Goal: Navigation & Orientation: Find specific page/section

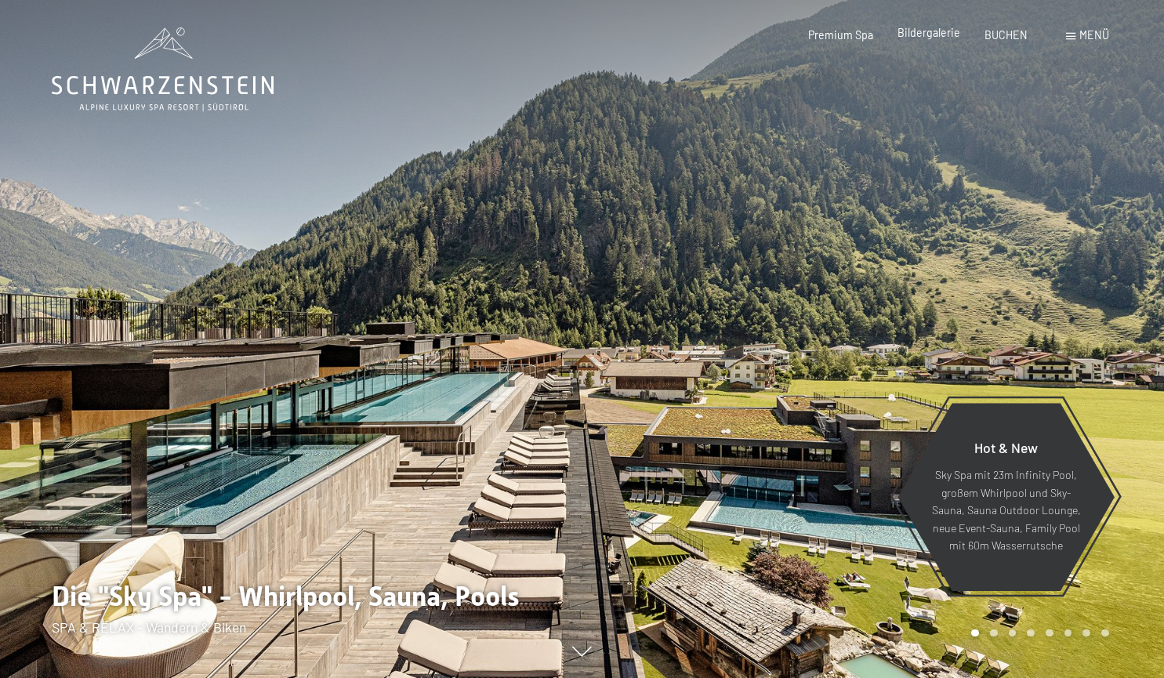
click at [937, 41] on div "Premium Spa Bildergalerie BUCHEN" at bounding box center [906, 35] width 292 height 16
click at [1080, 31] on span "Menü" at bounding box center [1095, 34] width 30 height 13
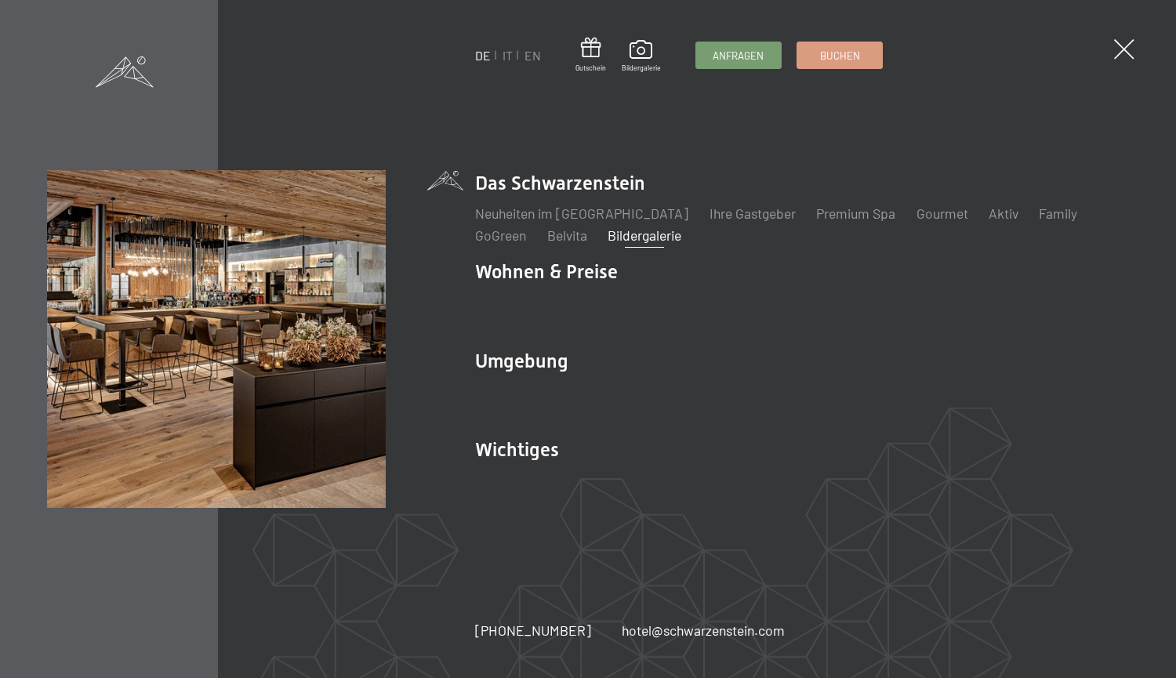
click at [641, 235] on link "Bildergalerie" at bounding box center [645, 235] width 74 height 17
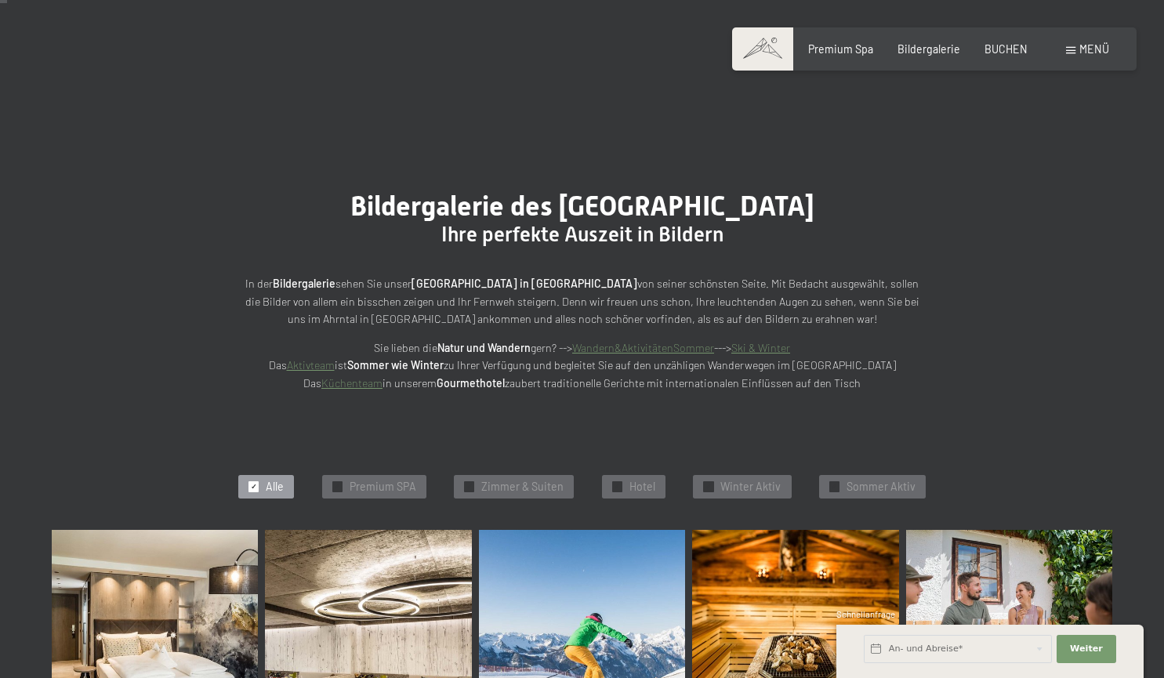
scroll to position [96, 0]
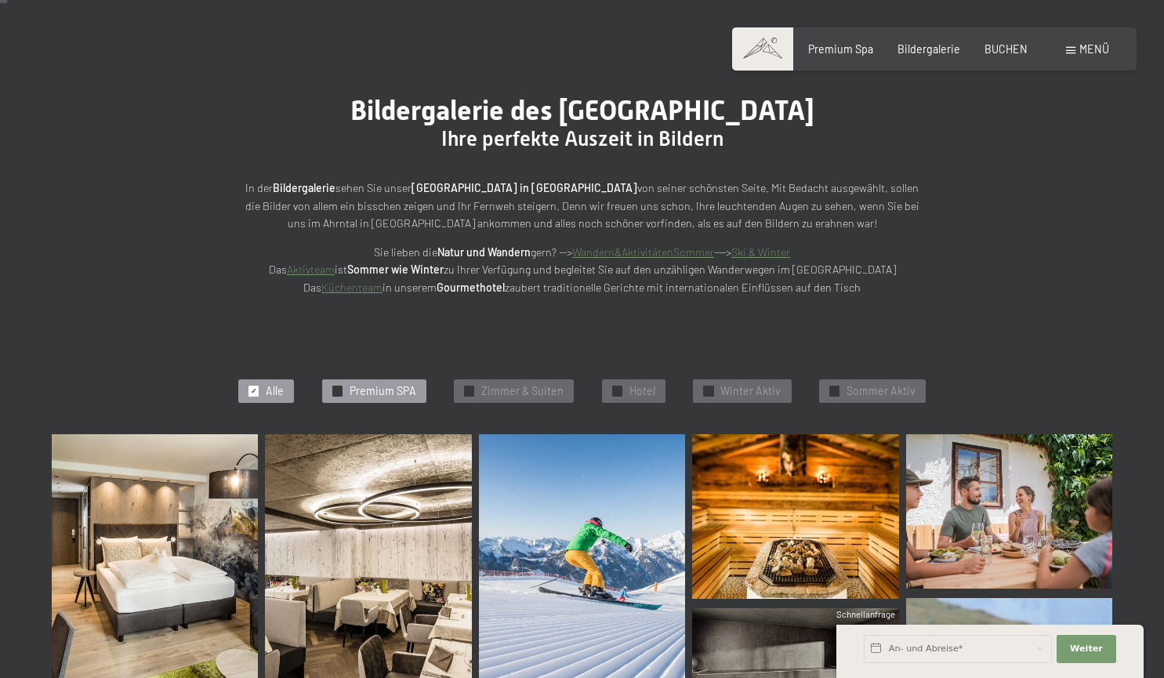
click at [355, 391] on span "Premium SPA" at bounding box center [383, 391] width 67 height 16
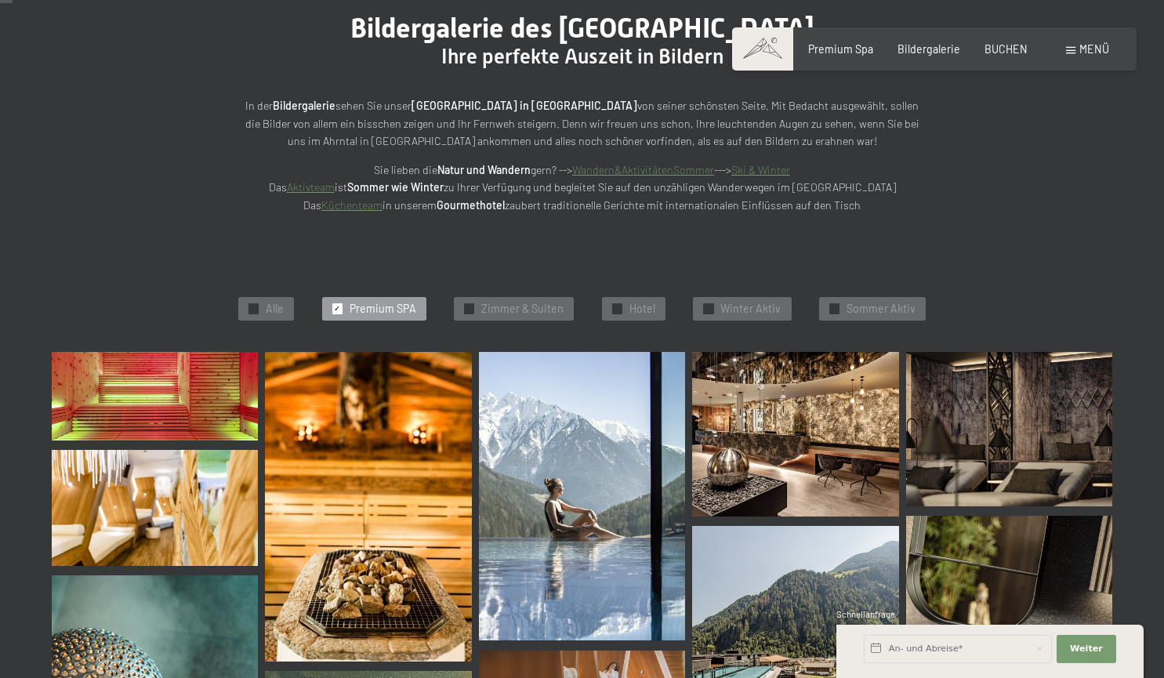
scroll to position [0, 0]
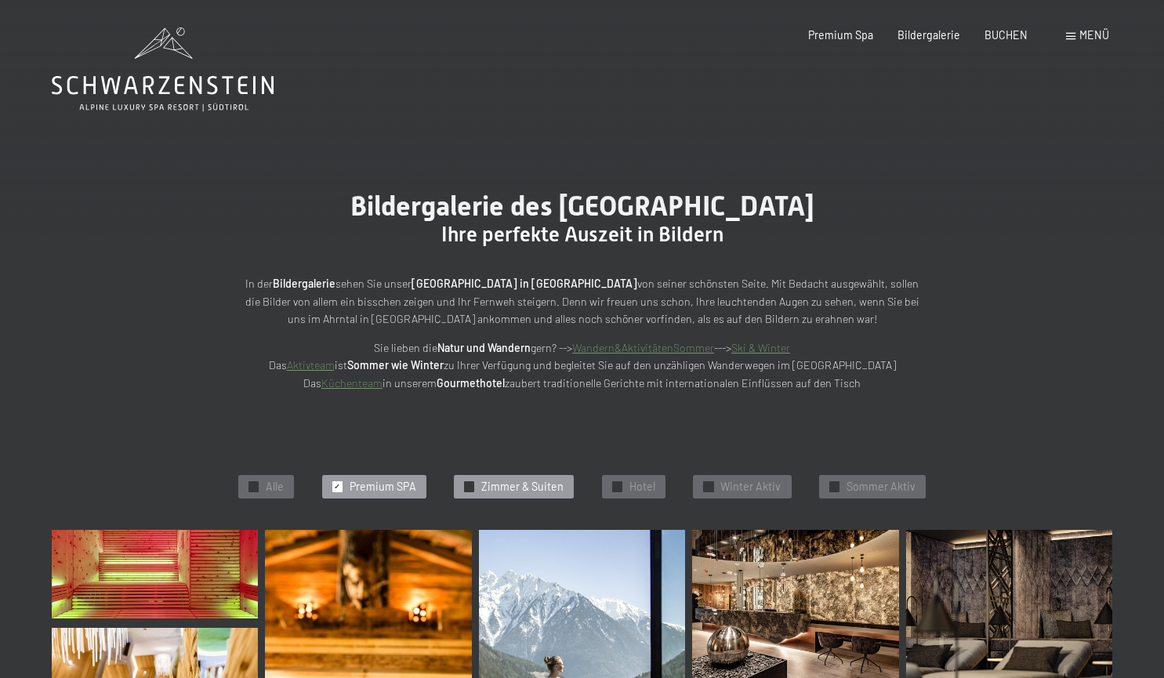
click at [516, 488] on span "Zimmer & Suiten" at bounding box center [522, 487] width 82 height 16
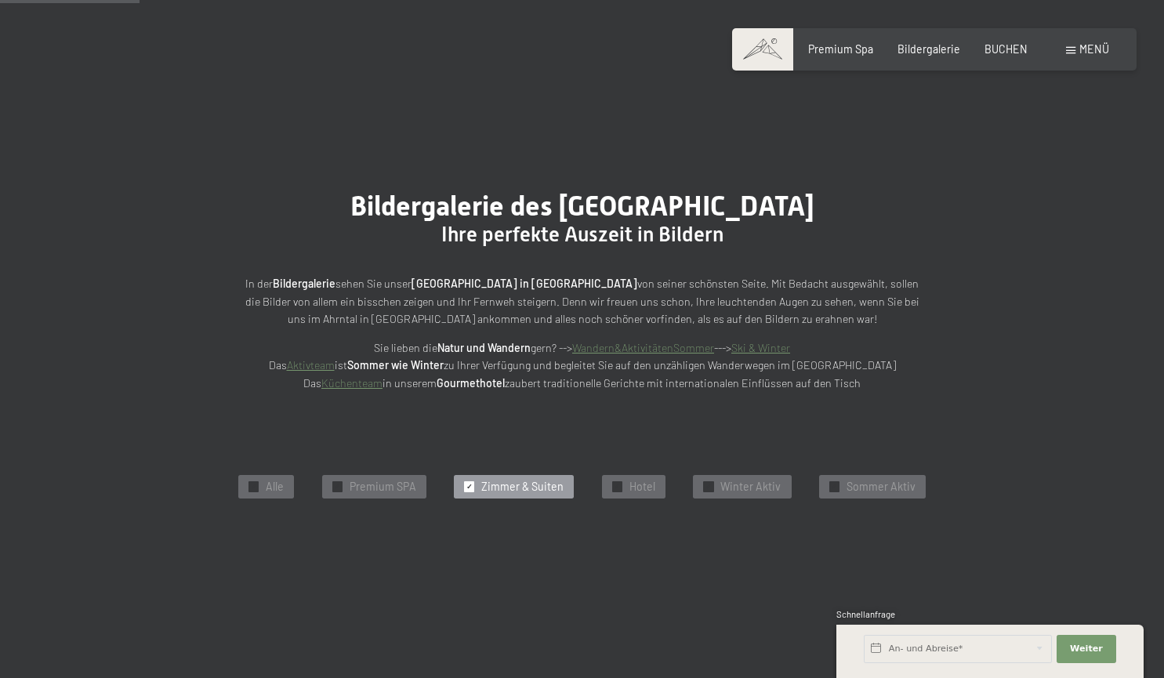
scroll to position [334, 0]
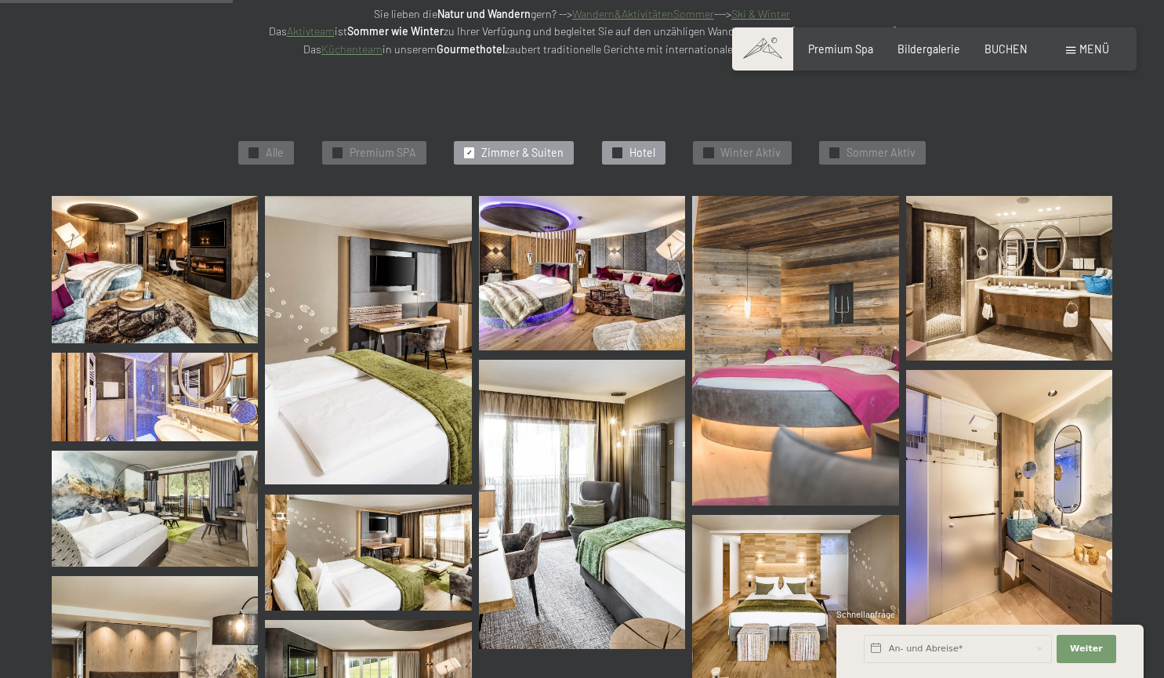
click at [630, 161] on div "✓ Hotel" at bounding box center [634, 153] width 64 height 24
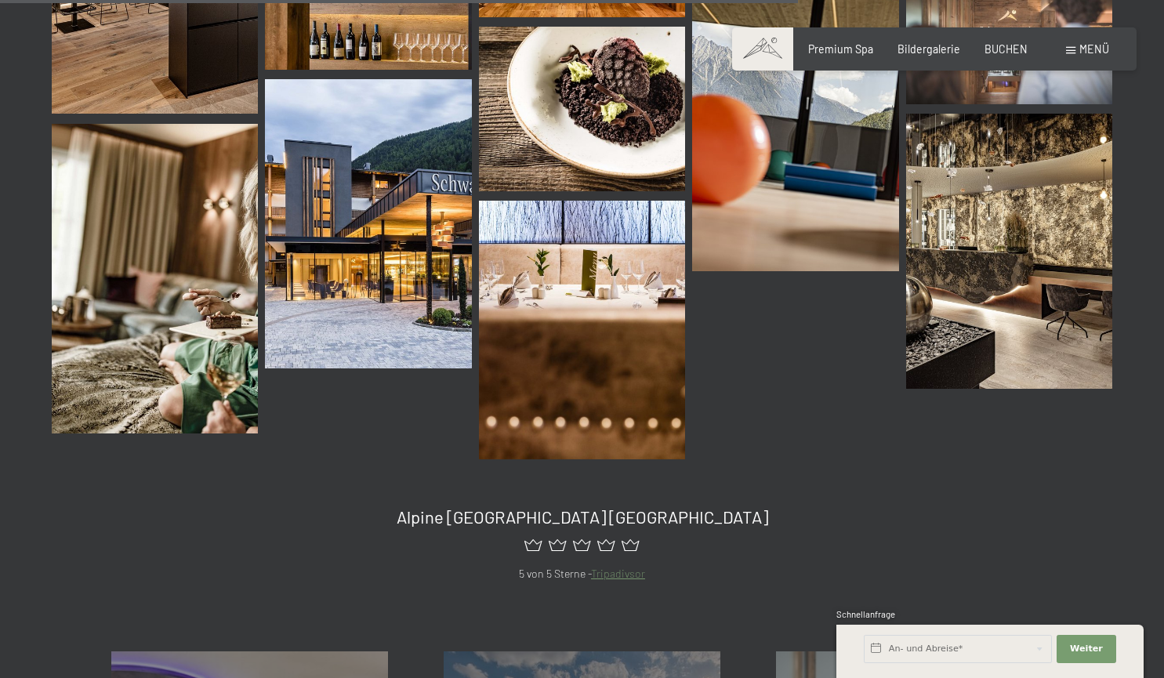
scroll to position [1950, 0]
click at [425, 248] on img at bounding box center [368, 222] width 206 height 289
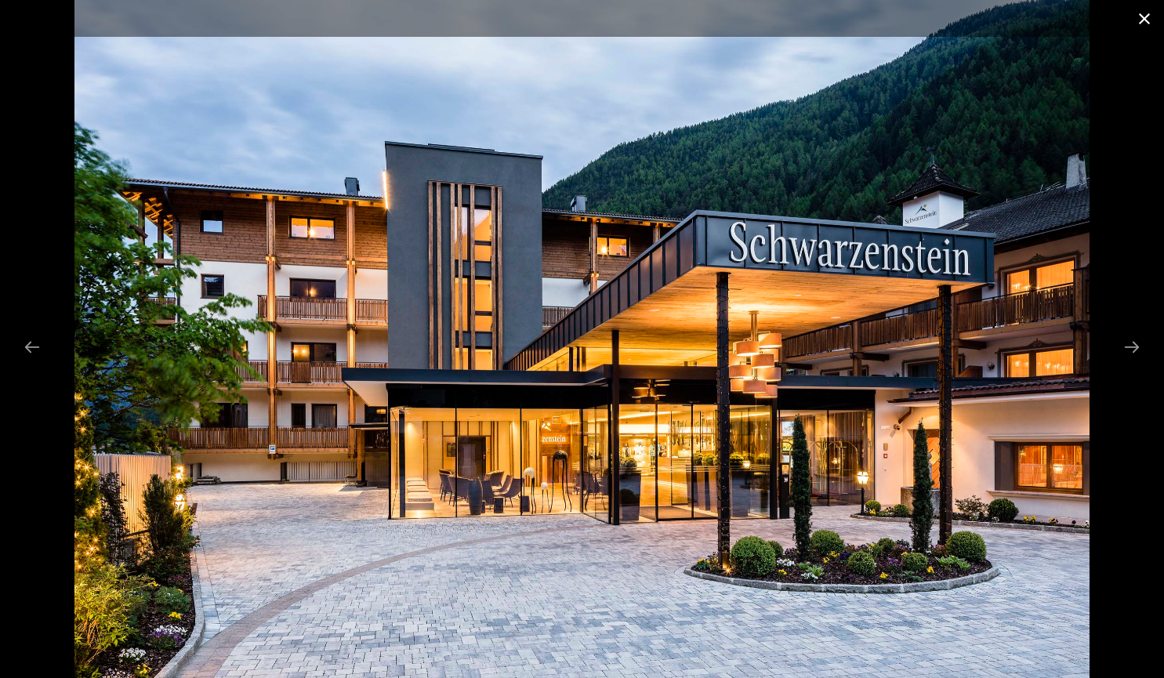
click at [1149, 16] on button "Close gallery" at bounding box center [1144, 18] width 39 height 37
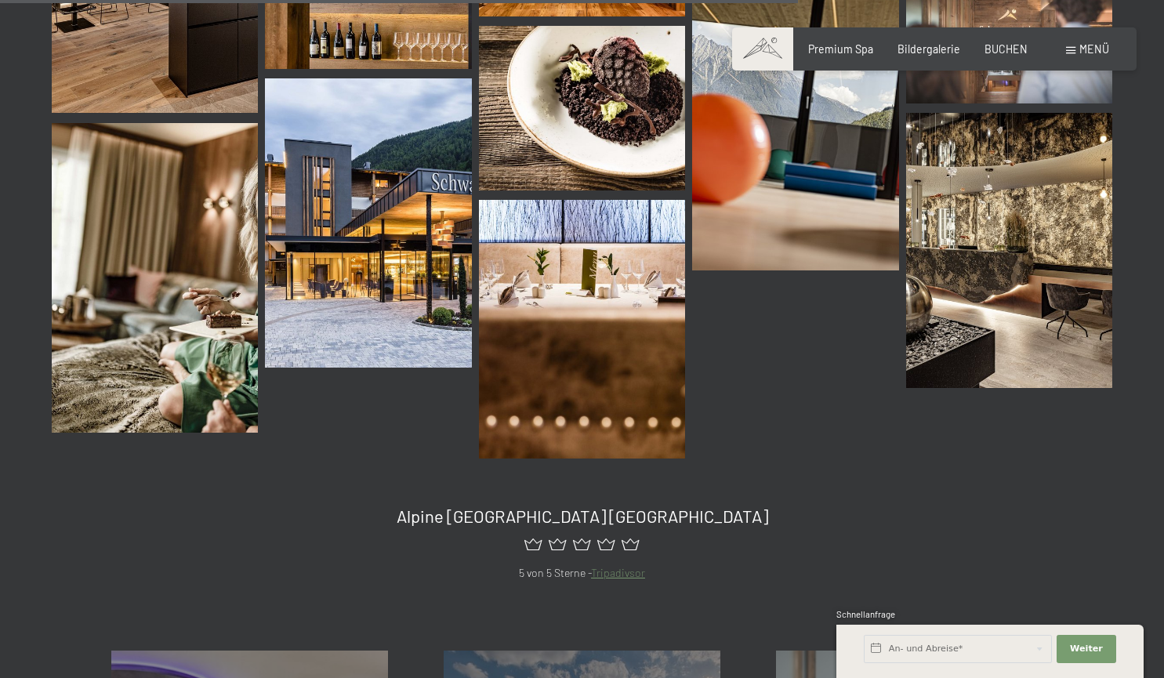
click at [1092, 42] on div "Menü" at bounding box center [1087, 50] width 43 height 16
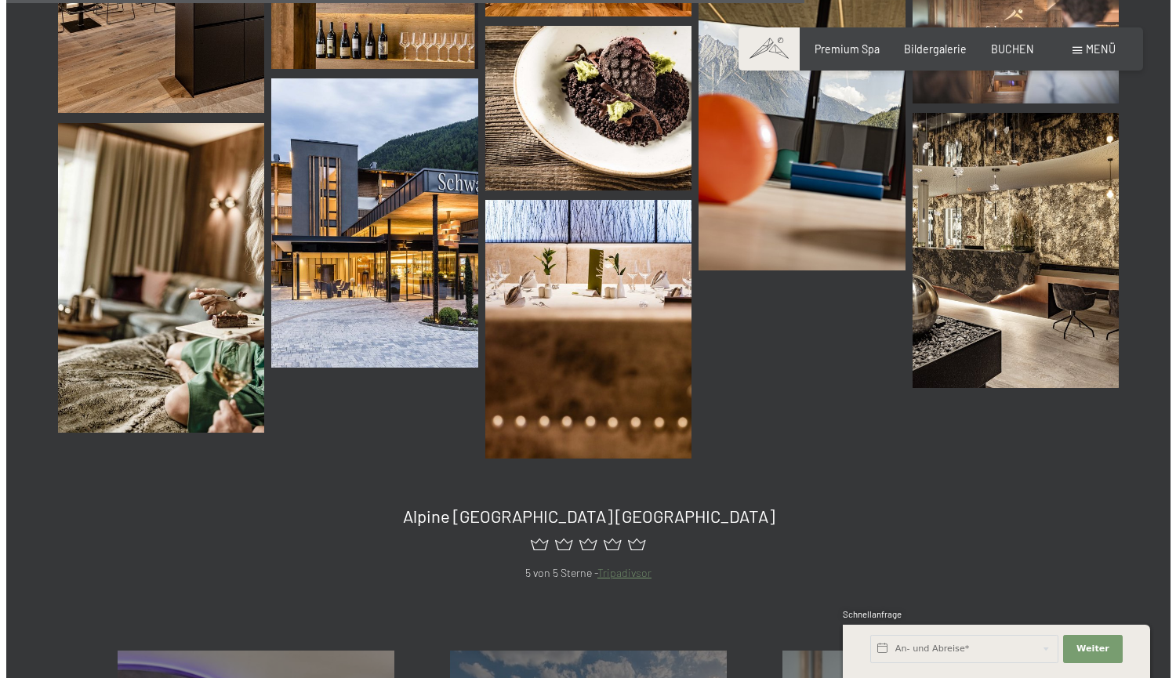
scroll to position [1963, 0]
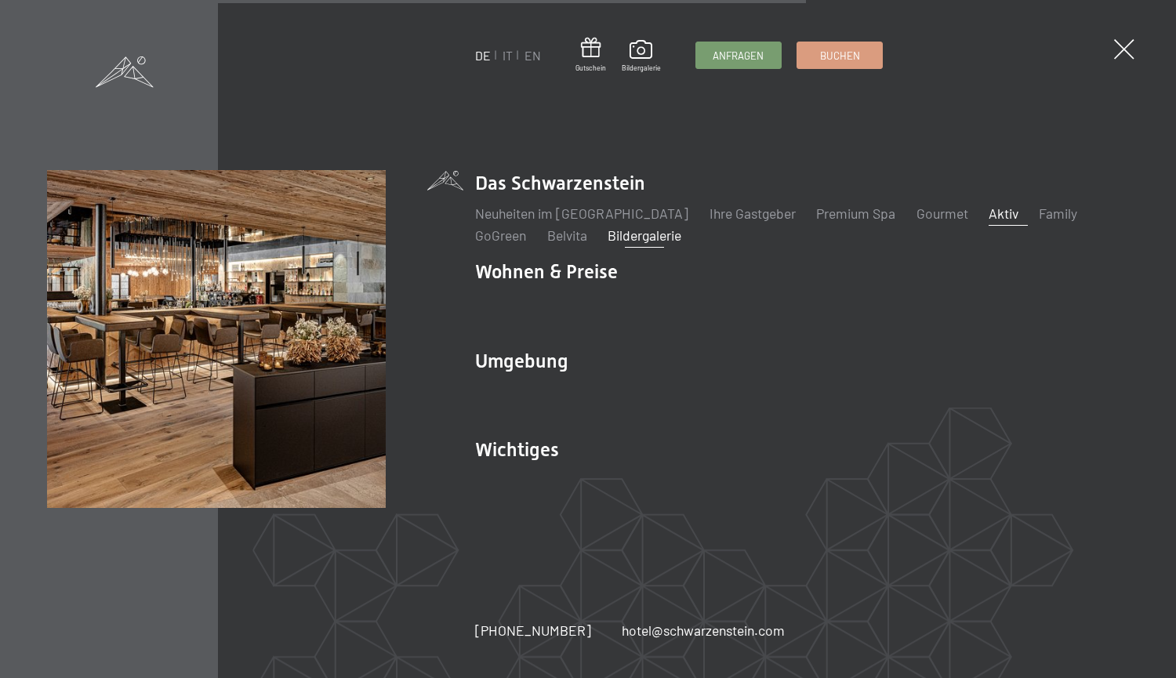
click at [989, 213] on link "Aktiv" at bounding box center [1004, 213] width 30 height 17
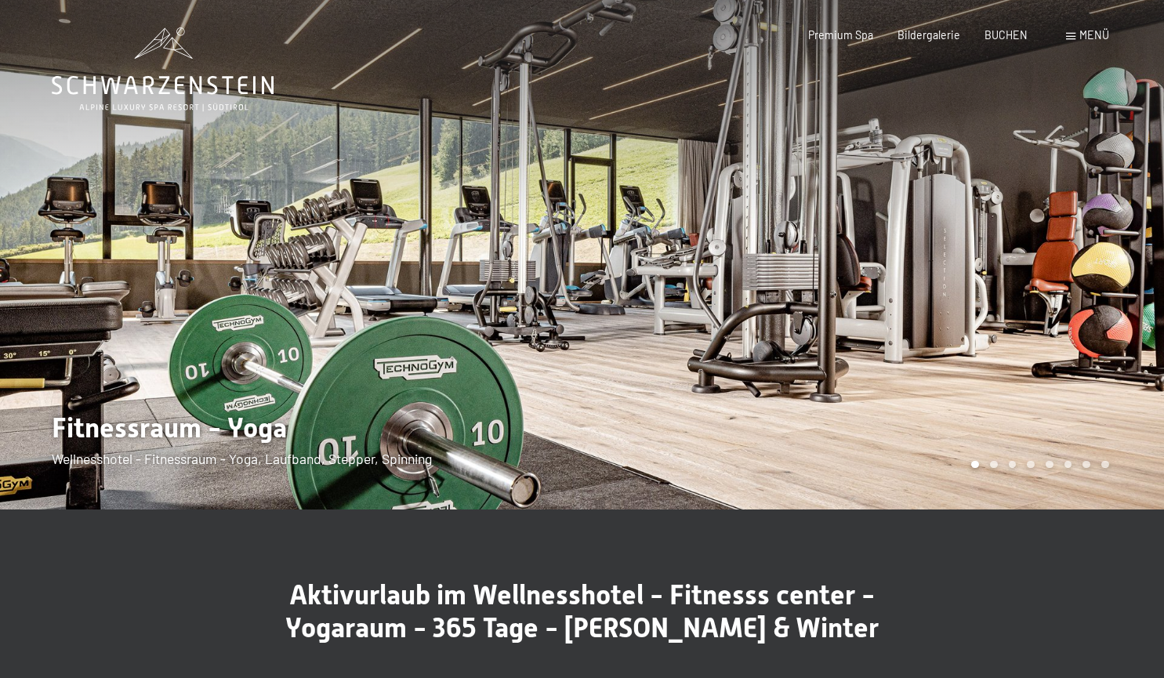
click at [1092, 43] on div "Buchen Anfragen Premium Spa Bildergalerie BUCHEN Menü DE IT EN Gutschein Bilder…" at bounding box center [934, 35] width 349 height 16
click at [1084, 34] on span "Menü" at bounding box center [1095, 34] width 30 height 13
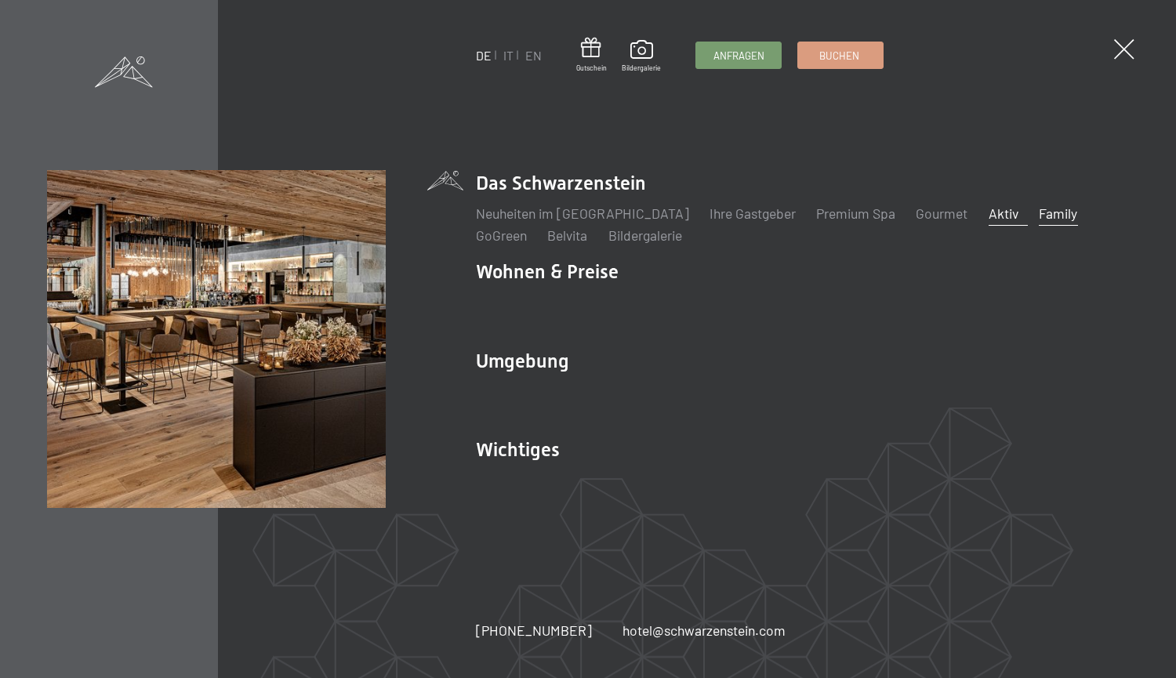
click at [1039, 212] on link "Family" at bounding box center [1058, 213] width 38 height 17
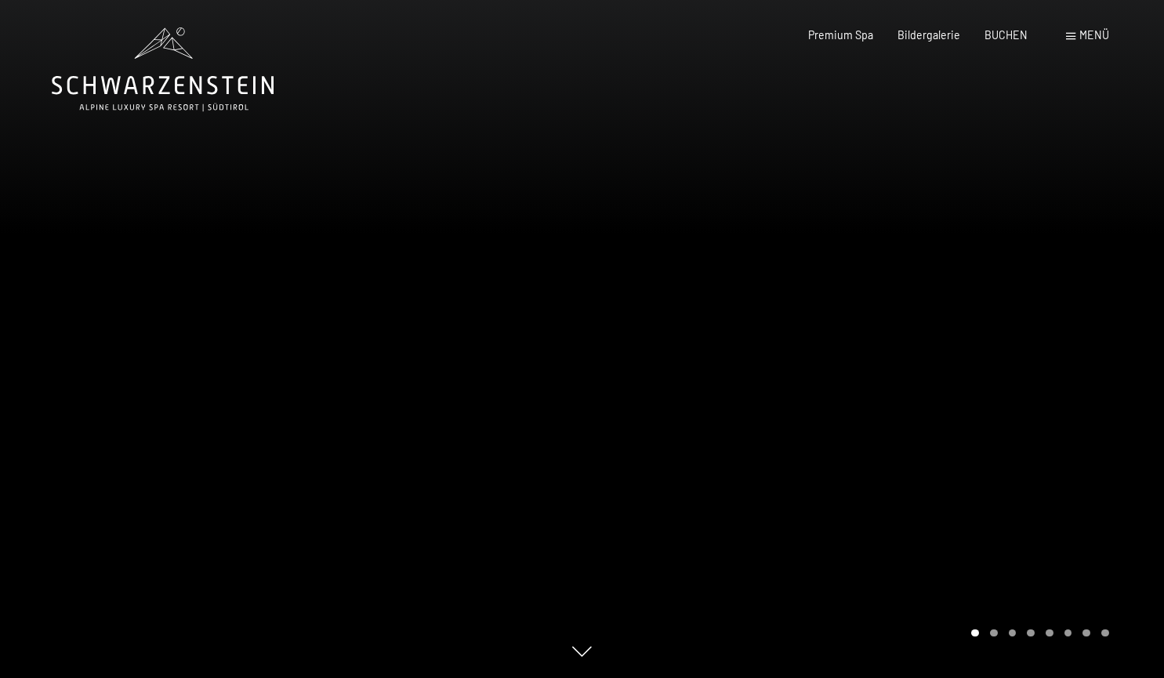
click at [1070, 381] on div at bounding box center [874, 339] width 583 height 678
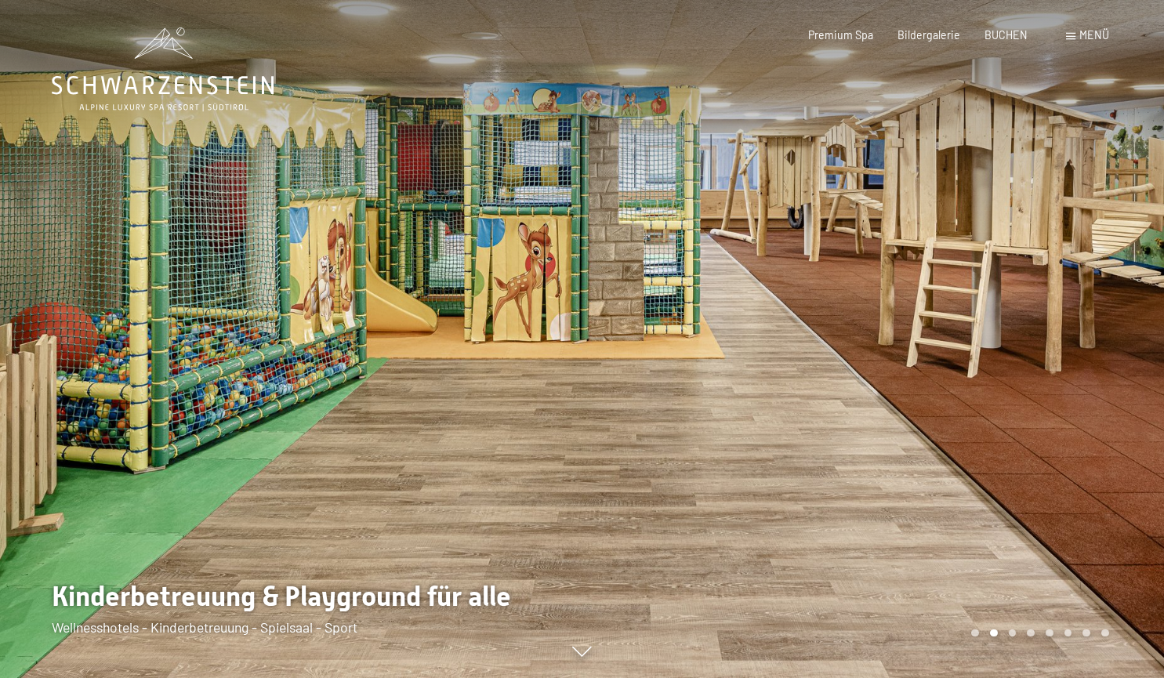
click at [1045, 402] on div at bounding box center [874, 339] width 583 height 678
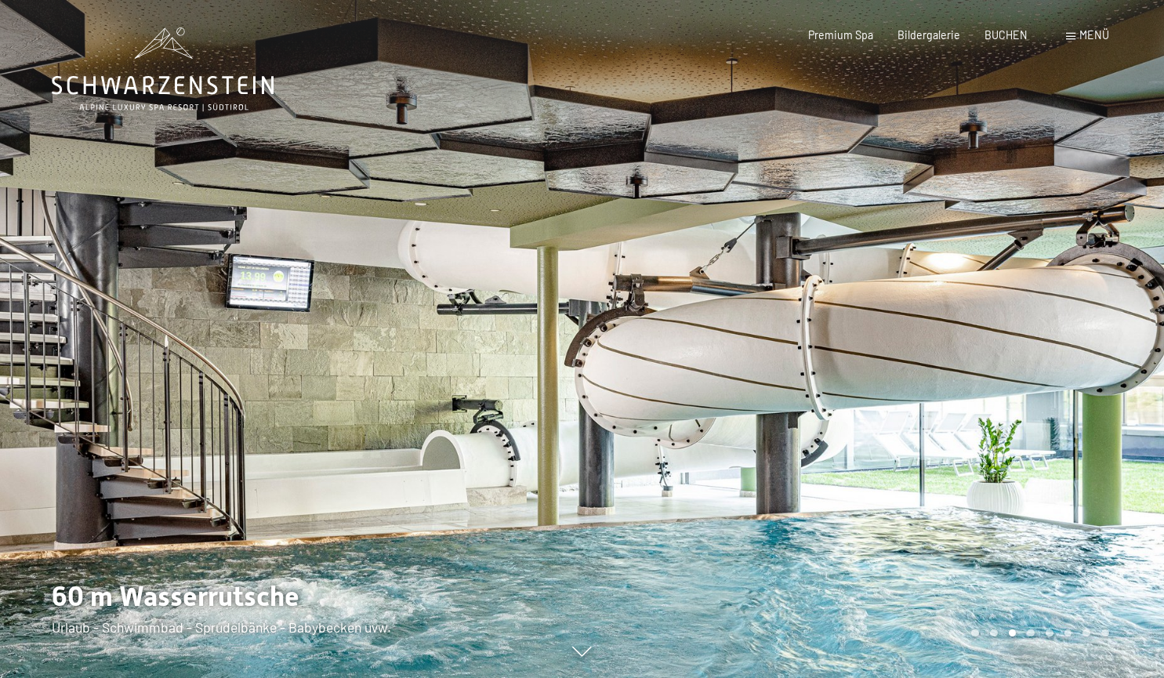
click at [989, 383] on div at bounding box center [874, 339] width 583 height 678
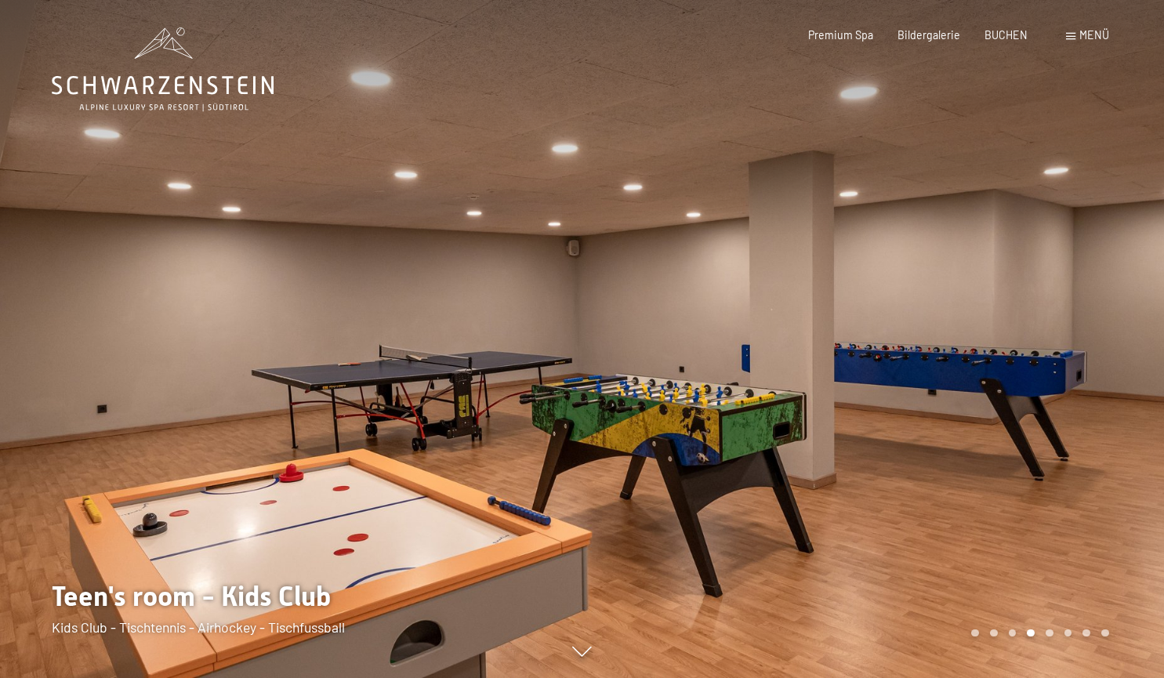
click at [989, 383] on div at bounding box center [874, 339] width 583 height 678
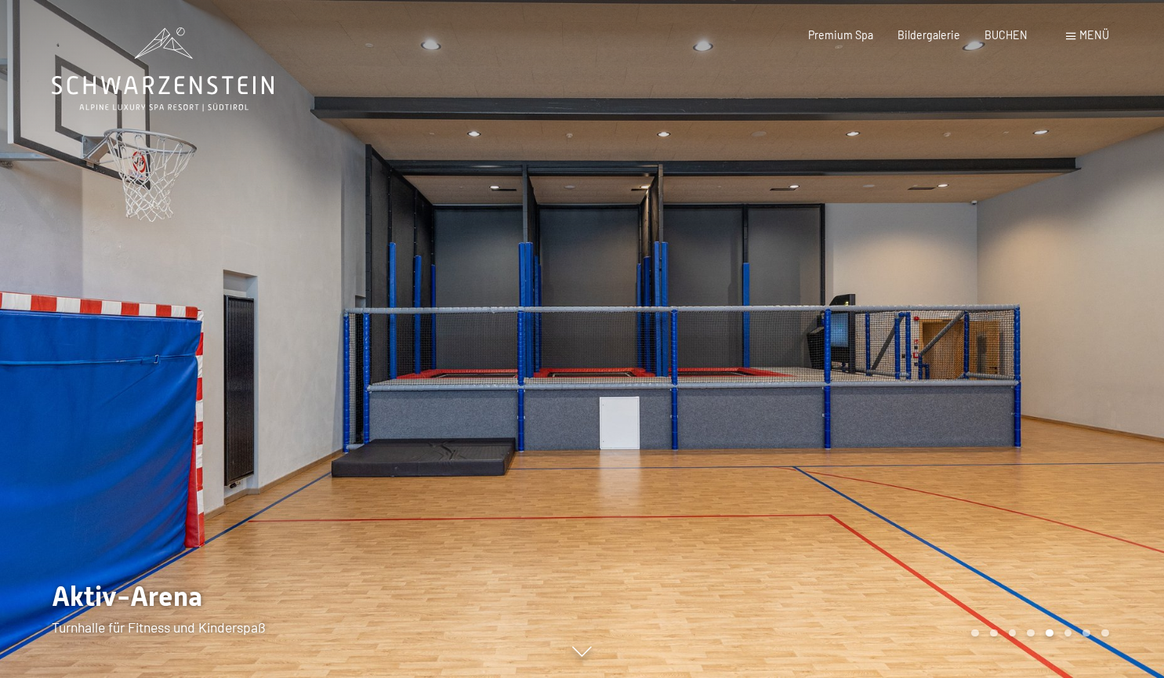
click at [992, 383] on div at bounding box center [874, 339] width 583 height 678
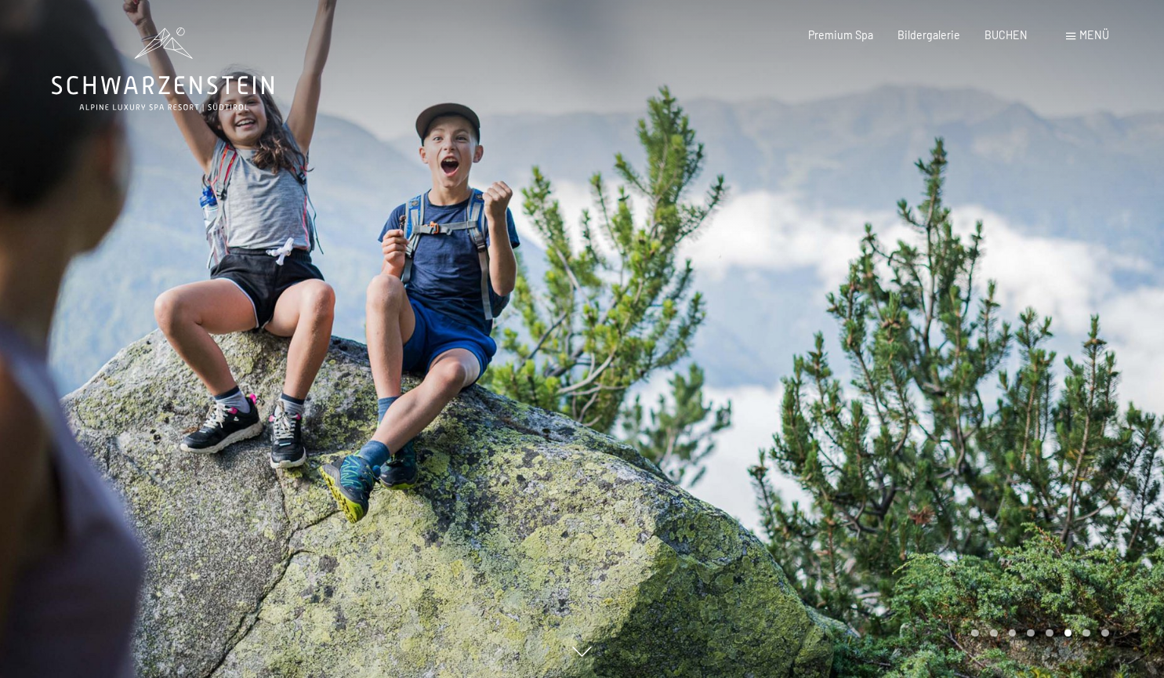
click at [211, 337] on div at bounding box center [291, 339] width 583 height 678
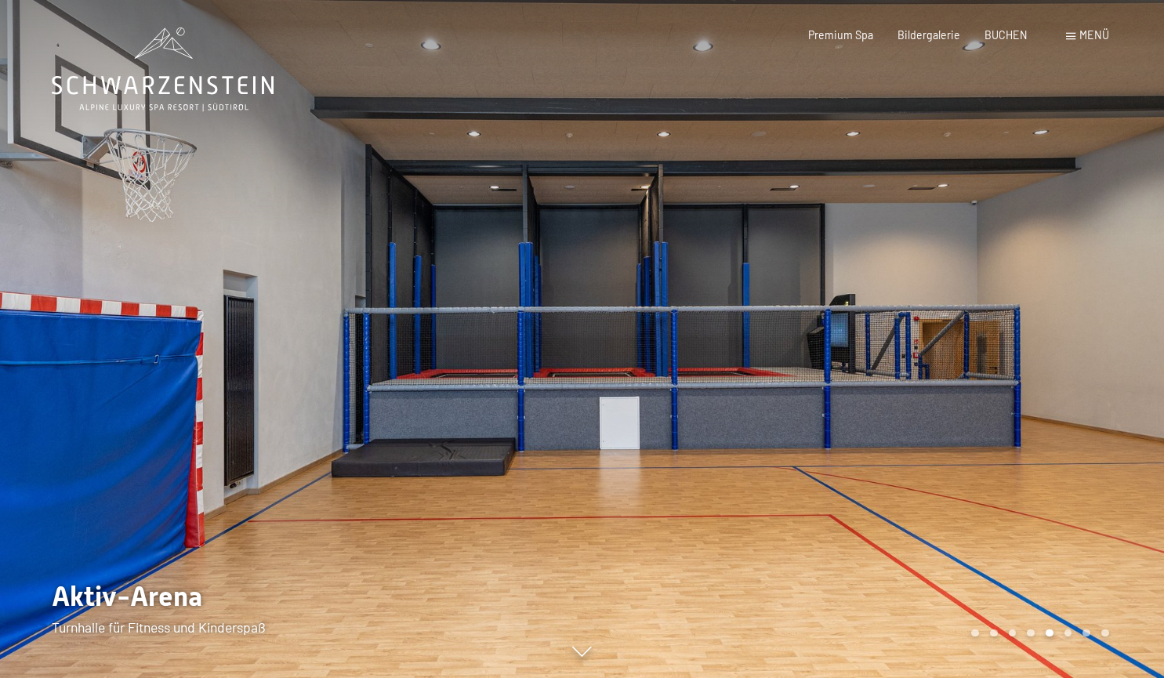
click at [917, 381] on div at bounding box center [874, 339] width 583 height 678
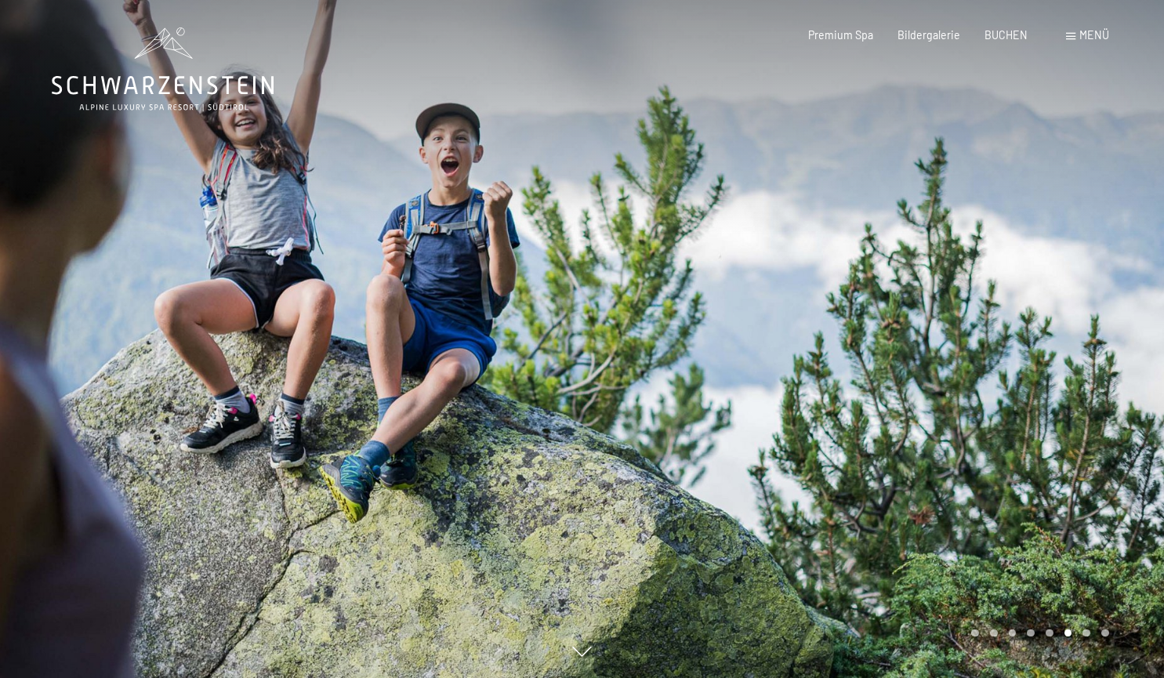
click at [917, 381] on div at bounding box center [874, 339] width 583 height 678
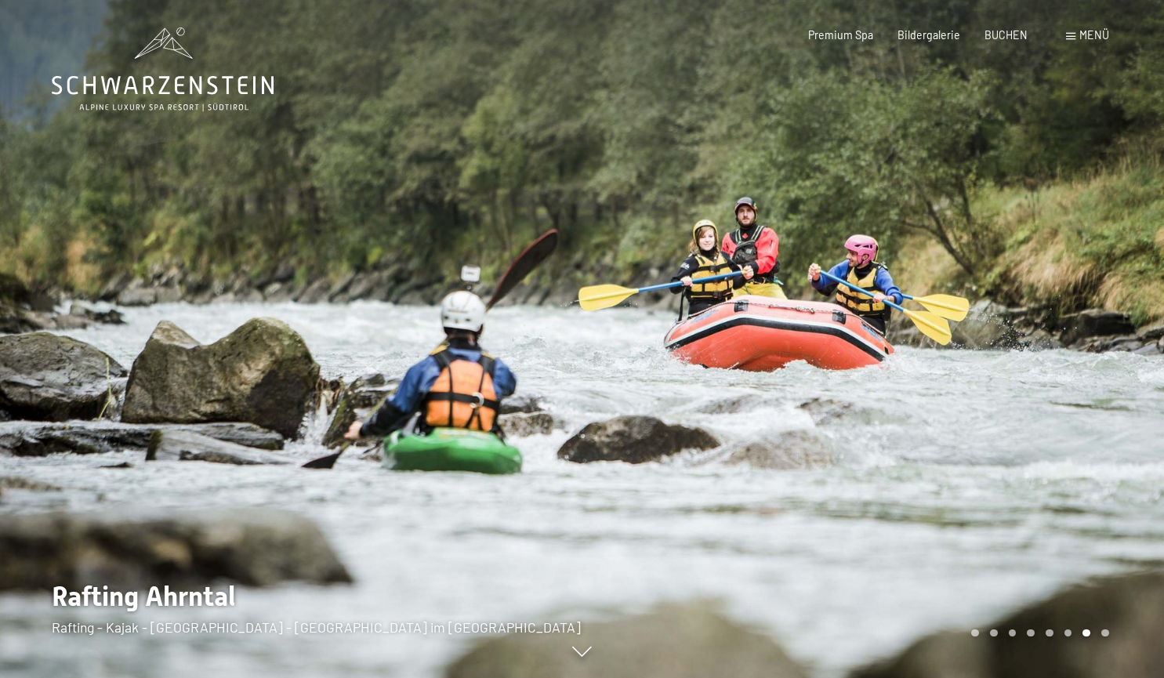
click at [917, 381] on div at bounding box center [874, 339] width 583 height 678
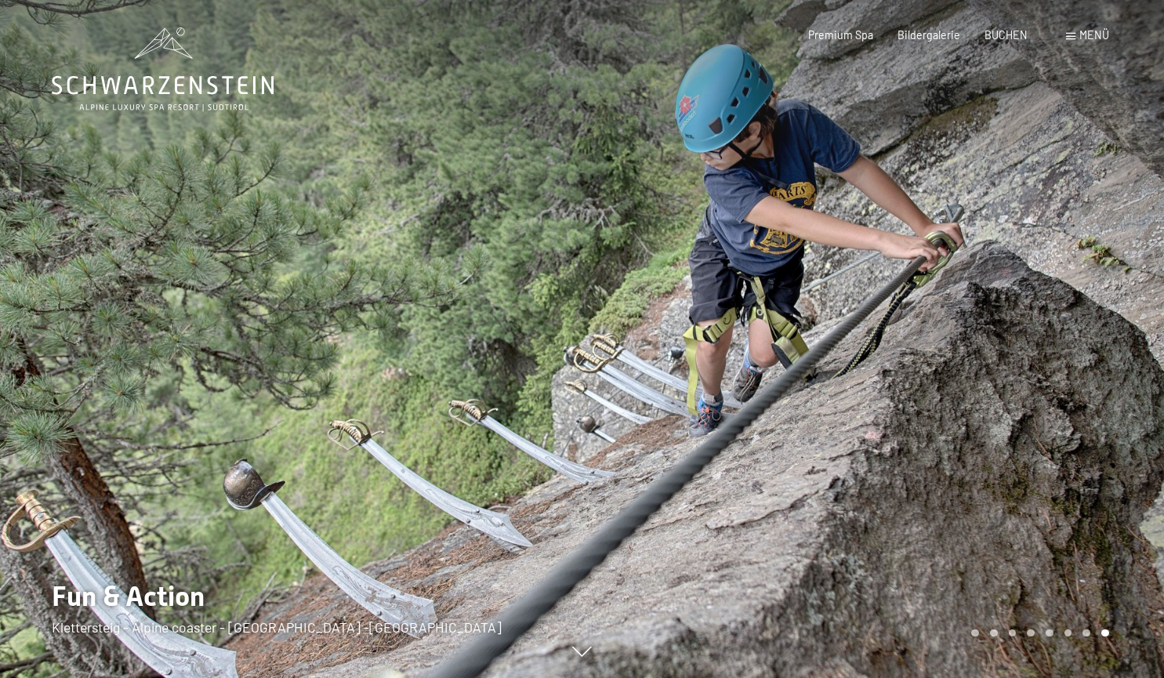
click at [917, 381] on div at bounding box center [874, 339] width 583 height 678
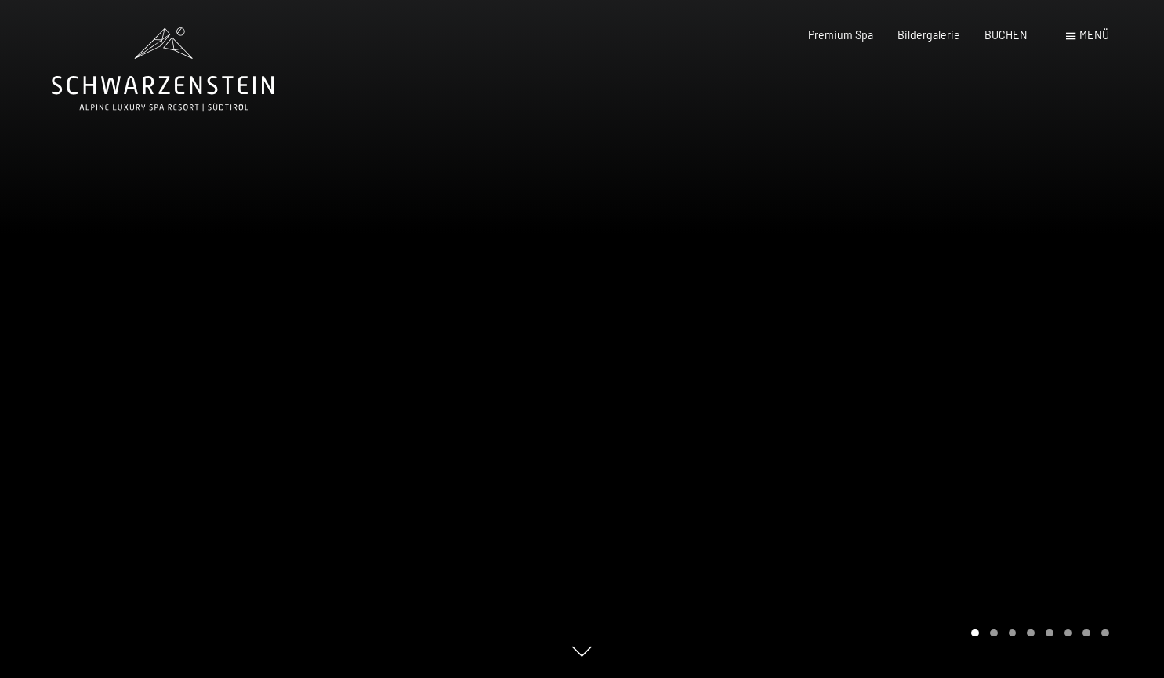
click at [1084, 38] on span "Menü" at bounding box center [1095, 34] width 30 height 13
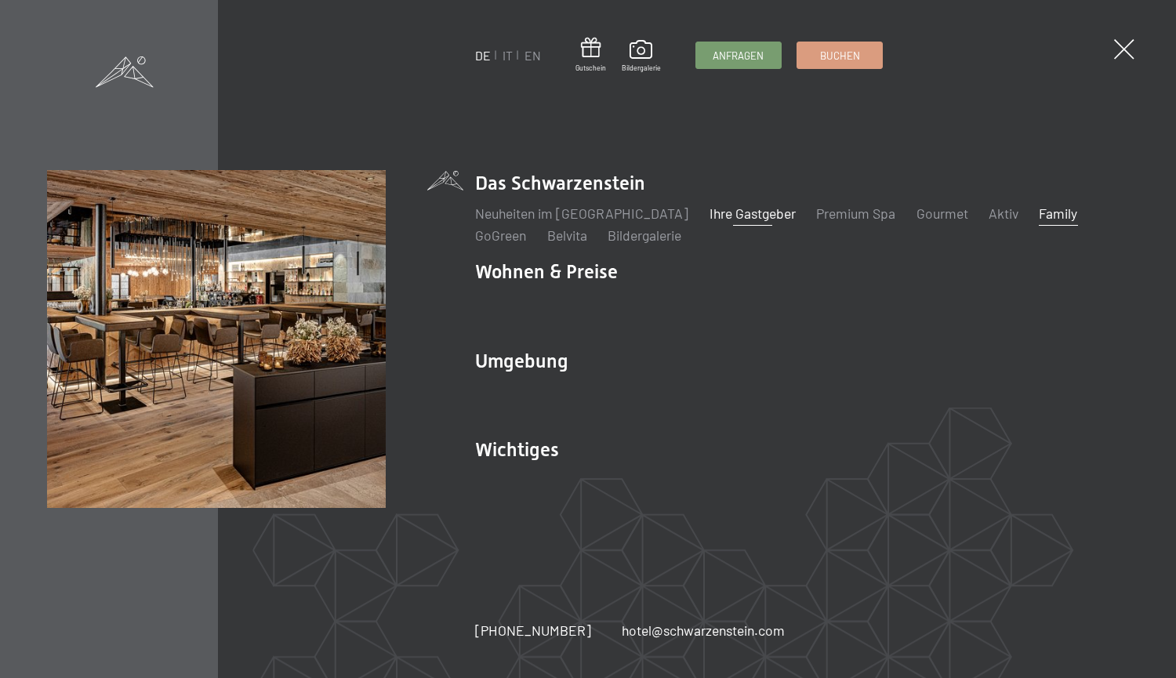
click at [715, 213] on link "Ihre Gastgeber" at bounding box center [753, 213] width 86 height 17
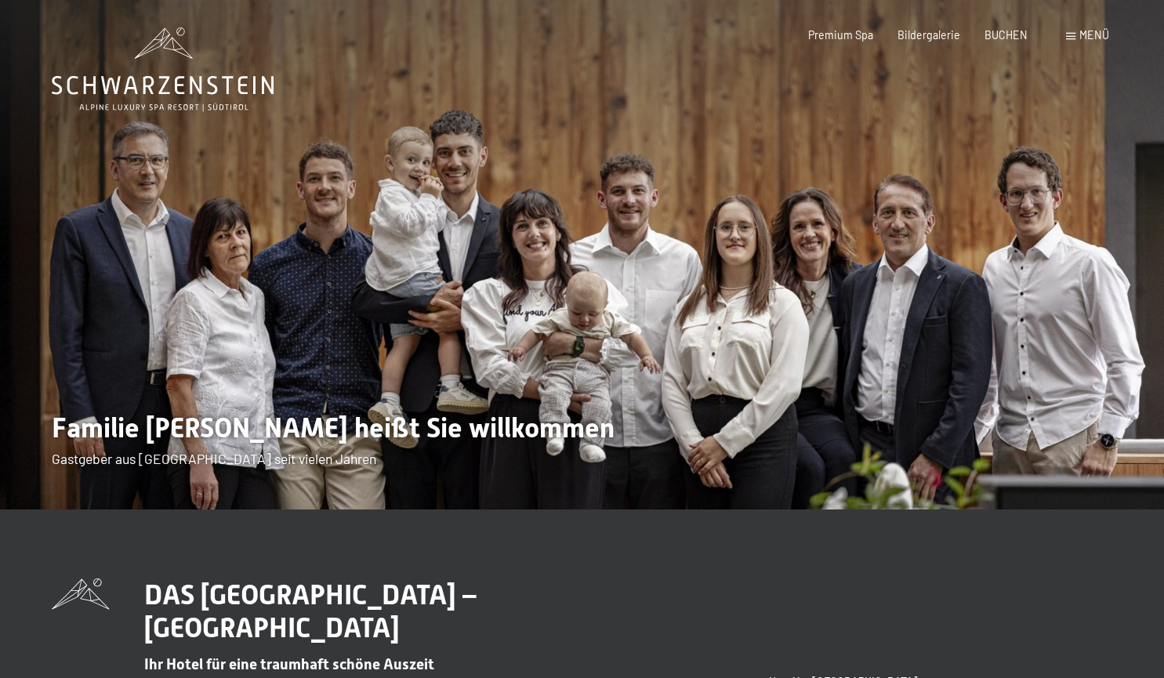
click at [1064, 35] on div "Buchen Anfragen Premium Spa Bildergalerie BUCHEN Menü DE IT EN Gutschein Bilder…" at bounding box center [934, 35] width 349 height 16
click at [1075, 38] on span at bounding box center [1070, 36] width 9 height 7
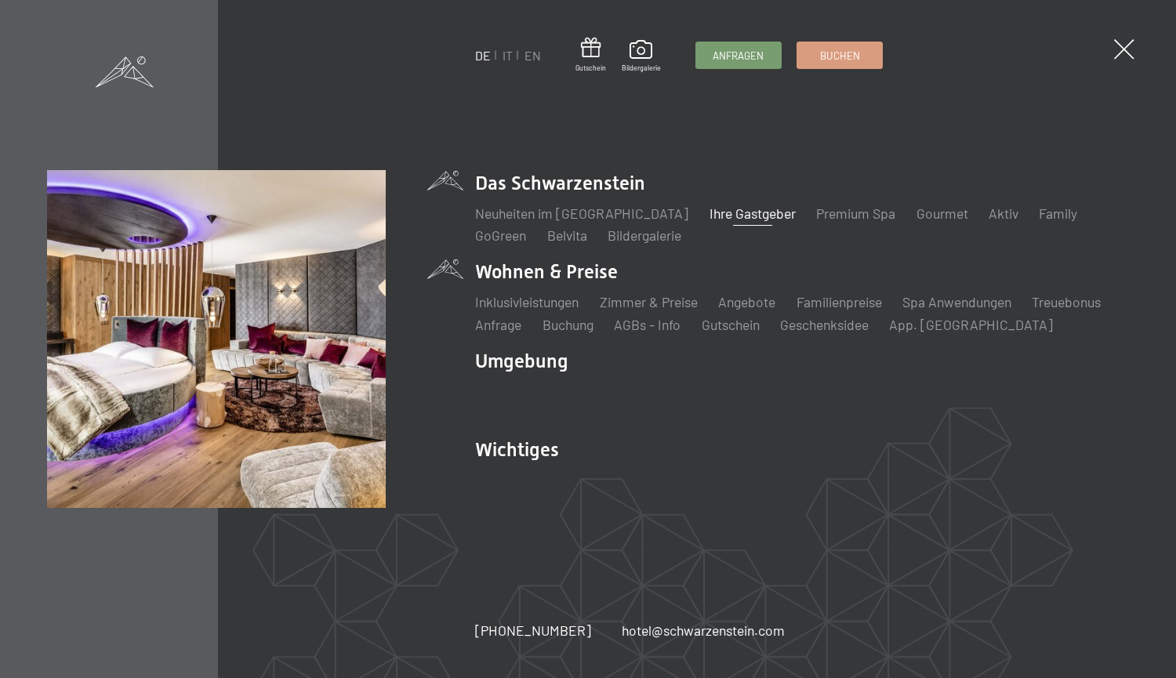
click at [659, 310] on li "Zimmer & Preise Liste" at bounding box center [649, 302] width 98 height 20
click at [653, 299] on link "Zimmer & Preise" at bounding box center [649, 301] width 98 height 17
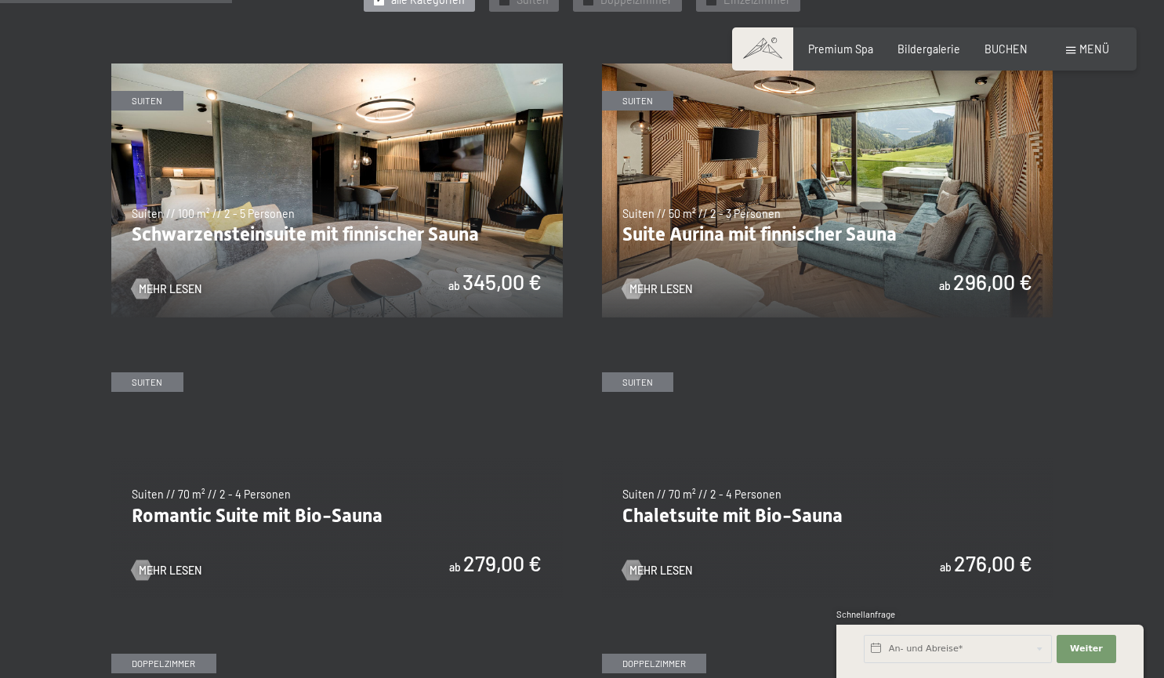
scroll to position [855, 0]
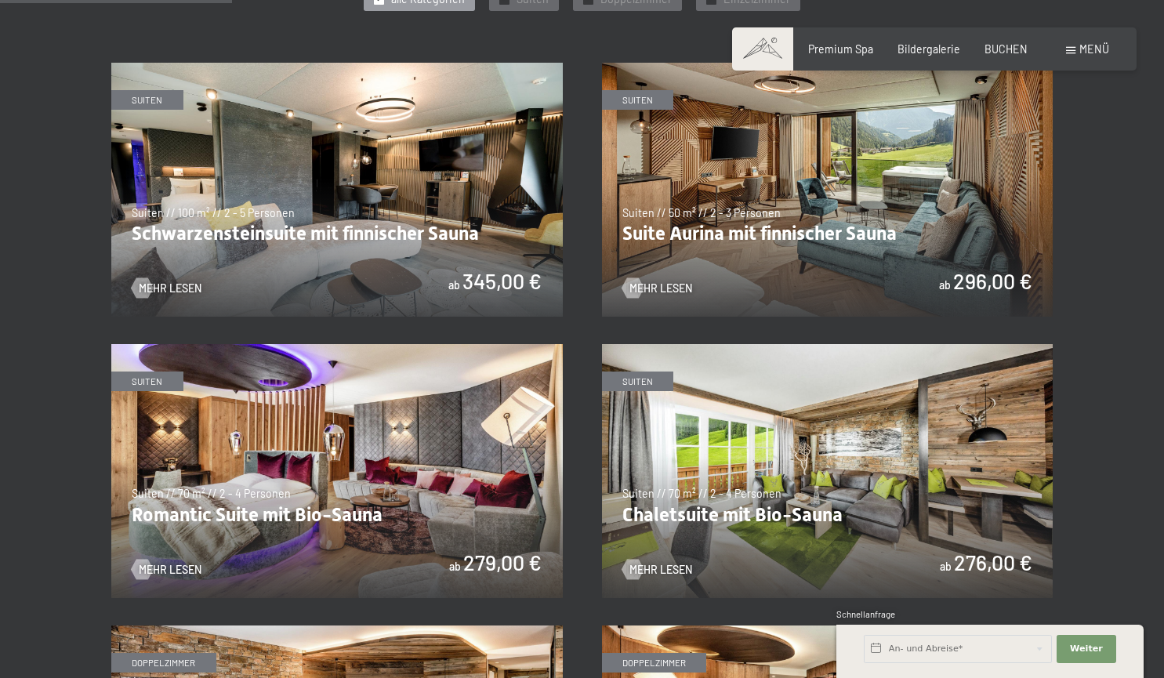
click at [303, 508] on img at bounding box center [337, 471] width 452 height 254
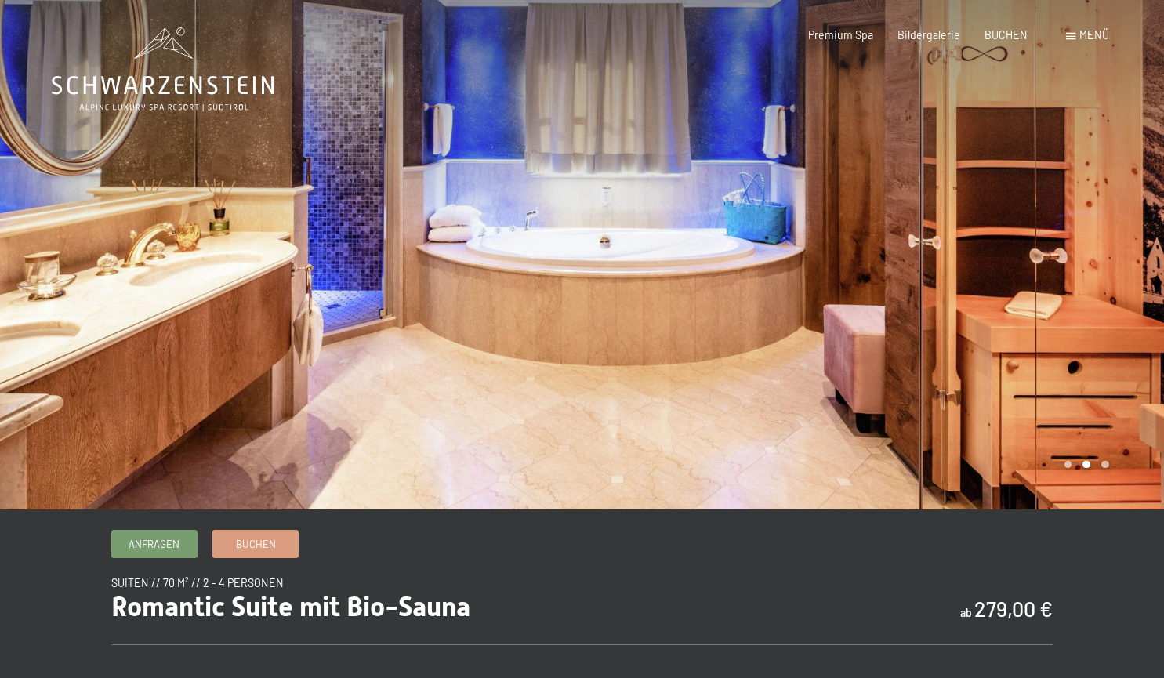
click at [459, 372] on div at bounding box center [291, 255] width 583 height 510
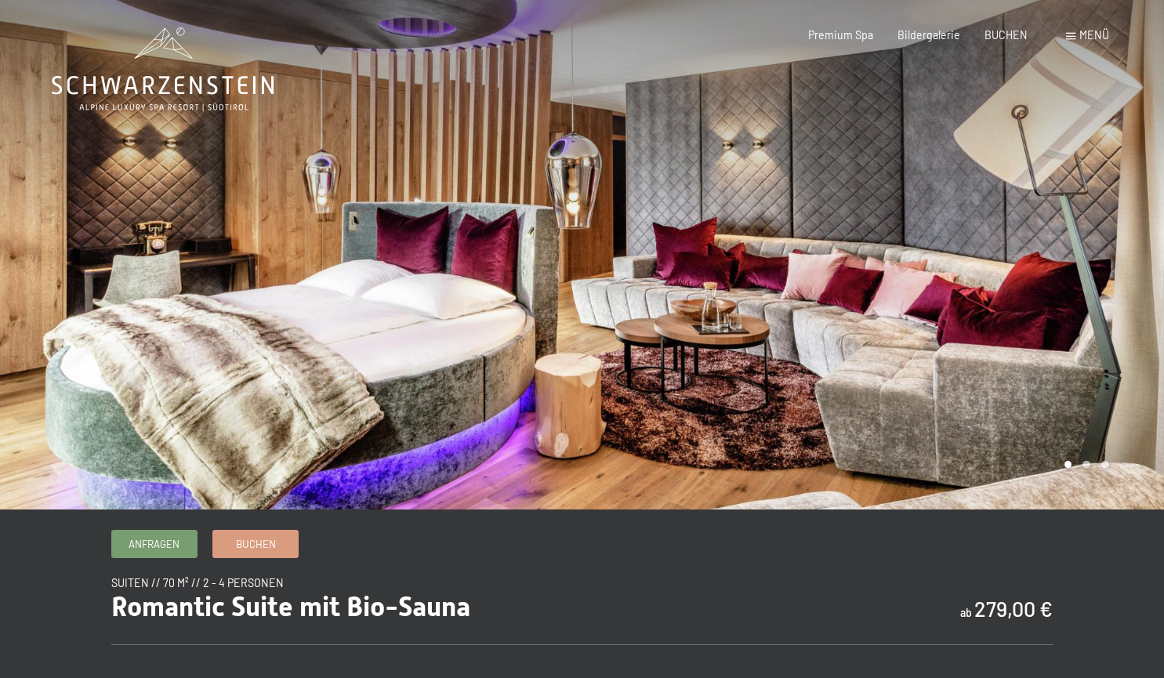
click at [252, 356] on div at bounding box center [291, 255] width 583 height 510
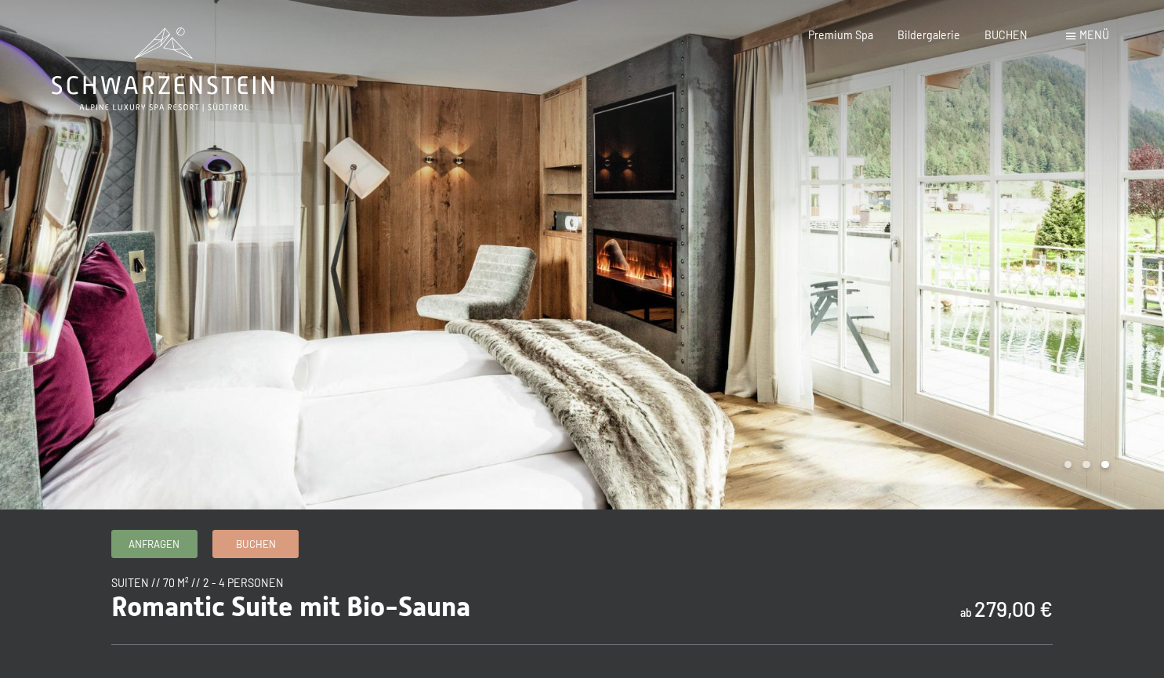
click at [252, 356] on div at bounding box center [291, 255] width 583 height 510
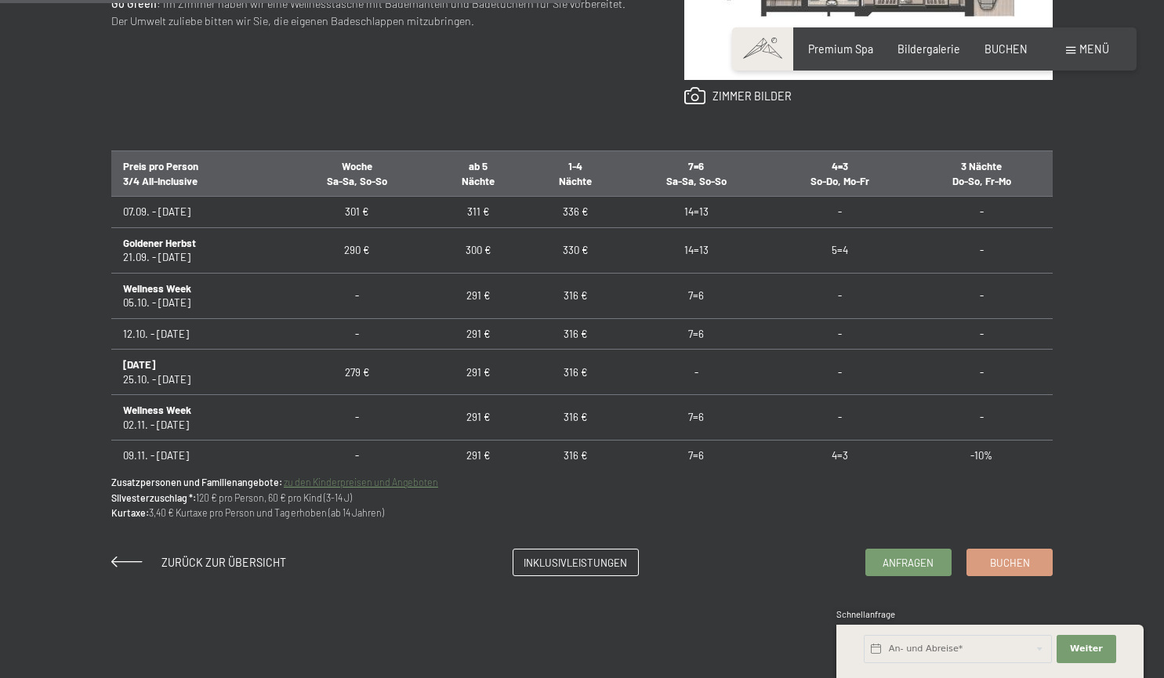
scroll to position [888, 0]
